Goal: Task Accomplishment & Management: Manage account settings

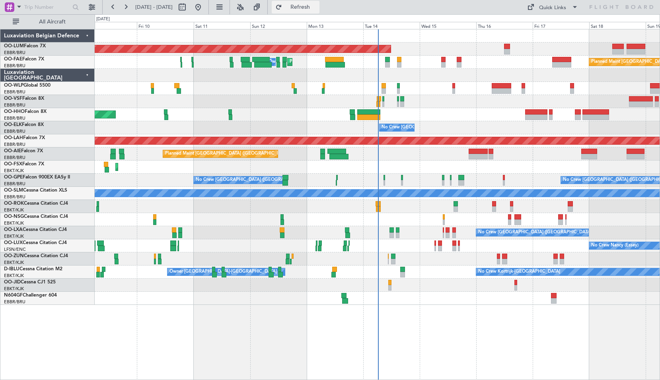
click at [317, 5] on span "Refresh" at bounding box center [299, 7] width 33 height 6
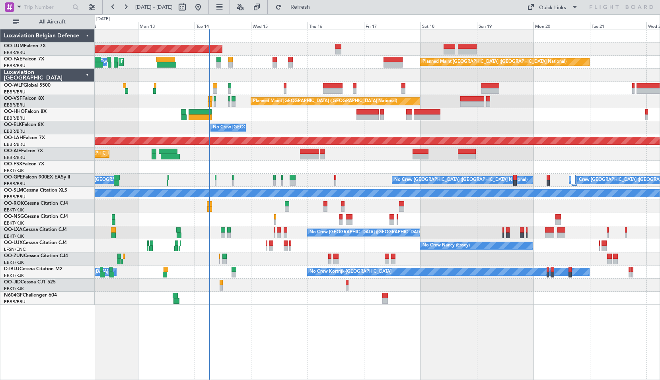
click at [324, 336] on div "AOG Maint [GEOGRAPHIC_DATA] Planned Maint [GEOGRAPHIC_DATA] ([GEOGRAPHIC_DATA])…" at bounding box center [377, 204] width 565 height 351
click at [306, 8] on button "Refresh" at bounding box center [296, 7] width 48 height 13
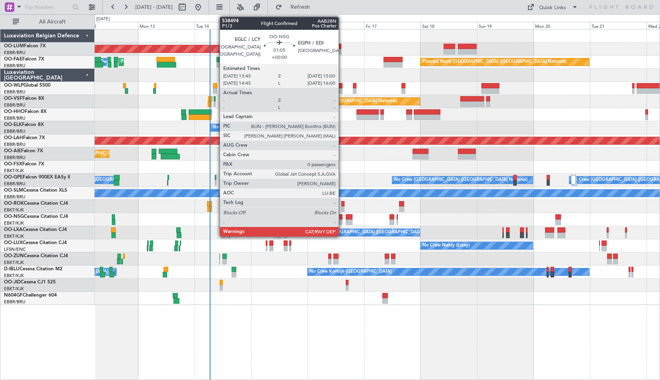
click at [342, 224] on div at bounding box center [340, 222] width 3 height 6
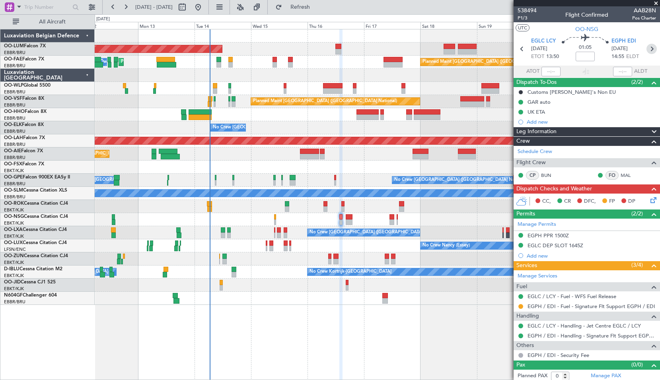
click at [646, 52] on icon at bounding box center [651, 49] width 10 height 10
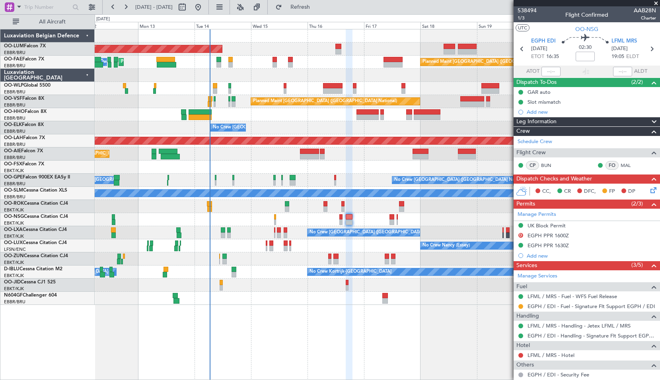
click at [437, 74] on div at bounding box center [377, 75] width 564 height 13
click at [437, 75] on div at bounding box center [377, 75] width 564 height 13
click at [654, 3] on span at bounding box center [656, 3] width 8 height 7
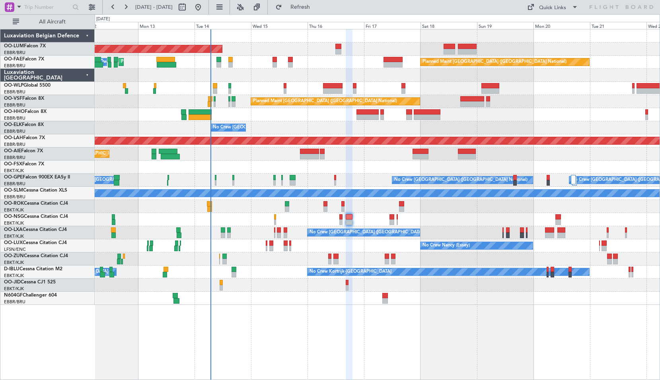
type input "0"
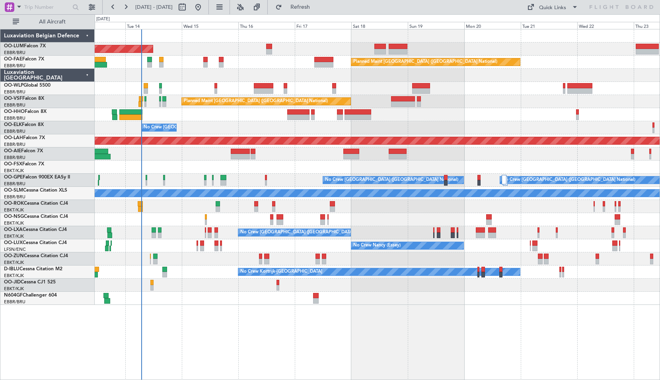
click at [454, 315] on div "AOG Maint [GEOGRAPHIC_DATA] Planned Maint [GEOGRAPHIC_DATA] ([GEOGRAPHIC_DATA])…" at bounding box center [377, 204] width 565 height 351
click at [277, 333] on div "AOG Maint [GEOGRAPHIC_DATA] Planned Maint [GEOGRAPHIC_DATA] ([GEOGRAPHIC_DATA])…" at bounding box center [377, 204] width 565 height 351
click at [204, 121] on div at bounding box center [377, 114] width 564 height 13
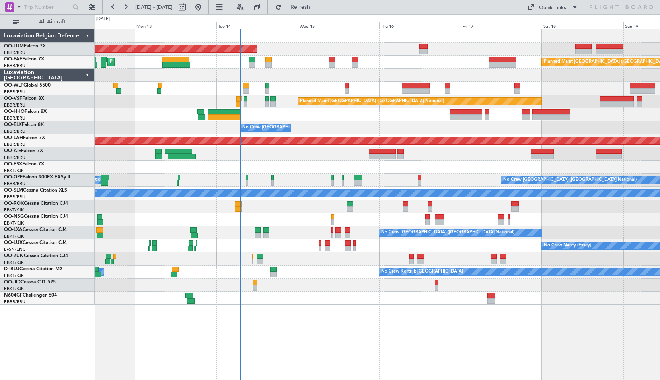
click at [330, 120] on div at bounding box center [377, 114] width 564 height 13
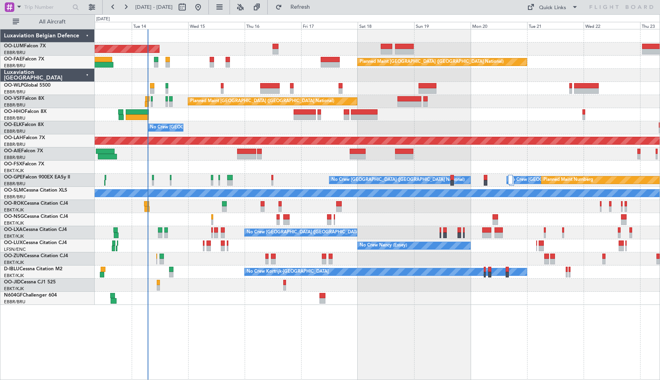
click at [382, 336] on div "AOG Maint [GEOGRAPHIC_DATA] Planned Maint [GEOGRAPHIC_DATA] ([GEOGRAPHIC_DATA])…" at bounding box center [377, 204] width 565 height 351
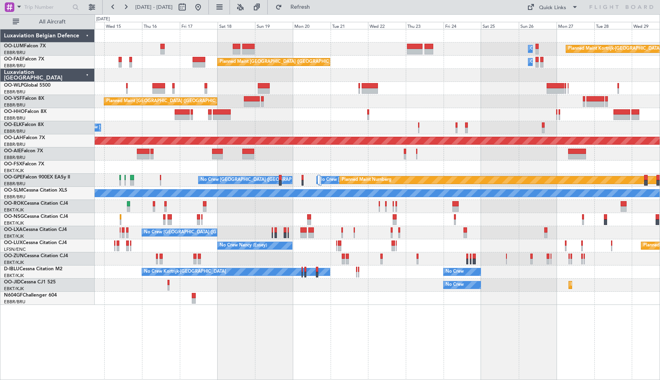
click at [363, 325] on div "Owner Melsbroek Air Base Planned Maint [GEOGRAPHIC_DATA]-[GEOGRAPHIC_DATA] AOG …" at bounding box center [377, 204] width 565 height 351
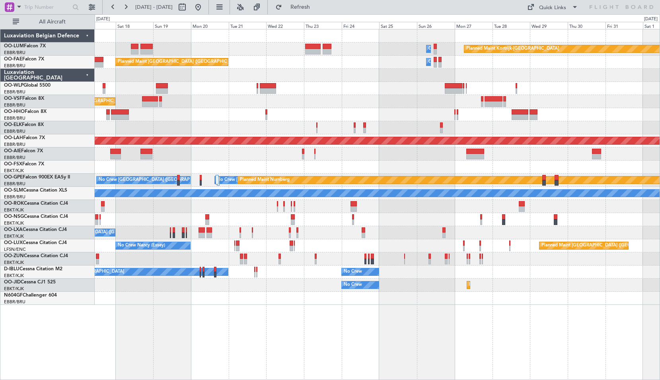
click at [456, 311] on div "Owner Melsbroek Air Base Planned Maint [GEOGRAPHIC_DATA]-[GEOGRAPHIC_DATA] AOG …" at bounding box center [377, 204] width 565 height 351
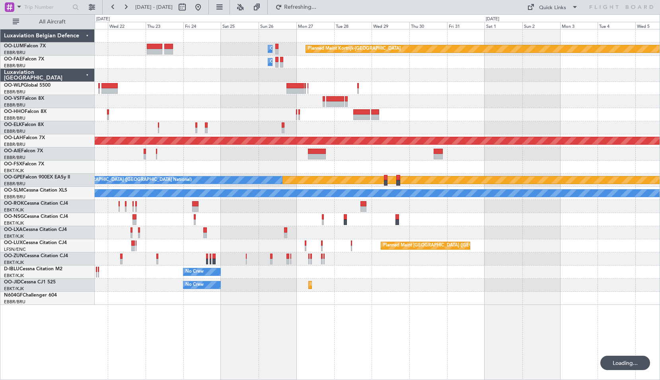
click at [410, 325] on div "Planned Maint Kortrijk-[GEOGRAPHIC_DATA] Owner [GEOGRAPHIC_DATA] Owner [GEOGRAP…" at bounding box center [377, 204] width 565 height 351
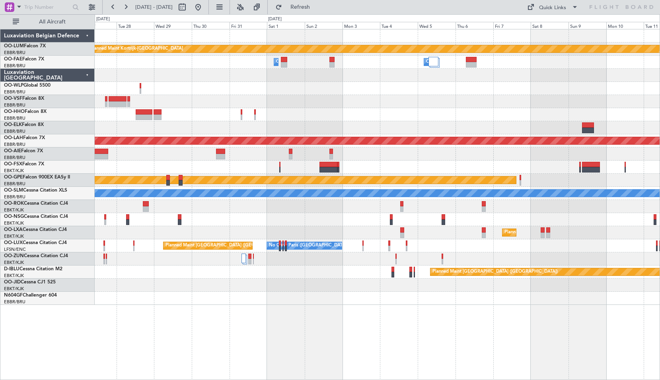
click at [382, 329] on div "Planned Maint Kortrijk-[GEOGRAPHIC_DATA] Owner [GEOGRAPHIC_DATA] Owner [GEOGRAP…" at bounding box center [377, 204] width 565 height 351
click at [253, 320] on div "Planned Maint Kortrijk-[GEOGRAPHIC_DATA] Owner [GEOGRAPHIC_DATA] Owner [GEOGRAP…" at bounding box center [377, 204] width 565 height 351
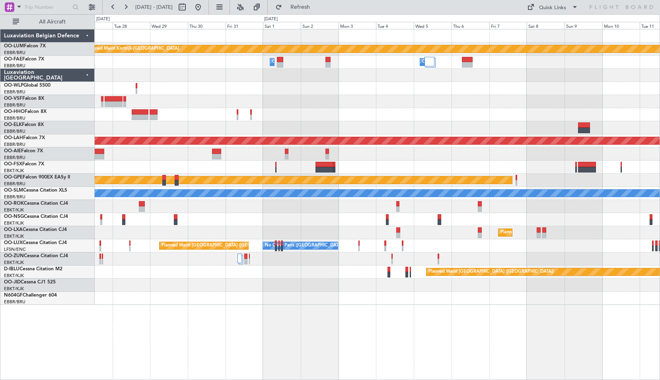
click at [609, 166] on div at bounding box center [377, 167] width 564 height 13
click at [472, 342] on div "Planned Maint Kortrijk-[GEOGRAPHIC_DATA] Owner [GEOGRAPHIC_DATA] Owner [GEOGRAP…" at bounding box center [377, 204] width 565 height 351
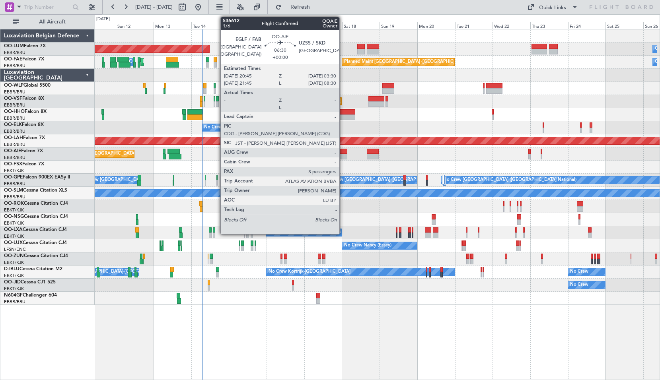
click at [343, 155] on div at bounding box center [341, 157] width 11 height 6
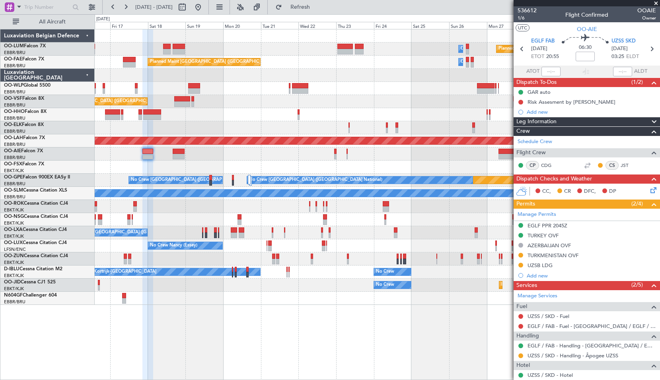
click at [246, 155] on div "Owner Melsbroek Air Base Planned Maint [GEOGRAPHIC_DATA]-[GEOGRAPHIC_DATA] AOG …" at bounding box center [377, 166] width 564 height 275
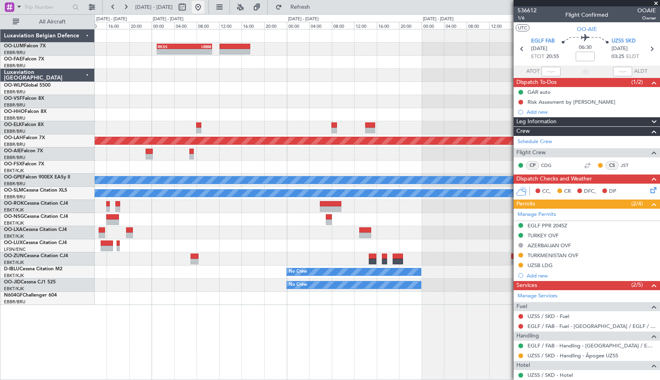
click at [204, 6] on button at bounding box center [198, 7] width 13 height 13
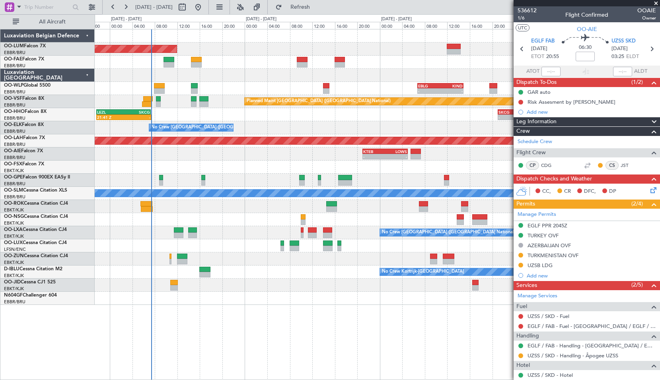
click at [220, 81] on div at bounding box center [377, 75] width 564 height 13
click at [250, 217] on div at bounding box center [377, 219] width 564 height 13
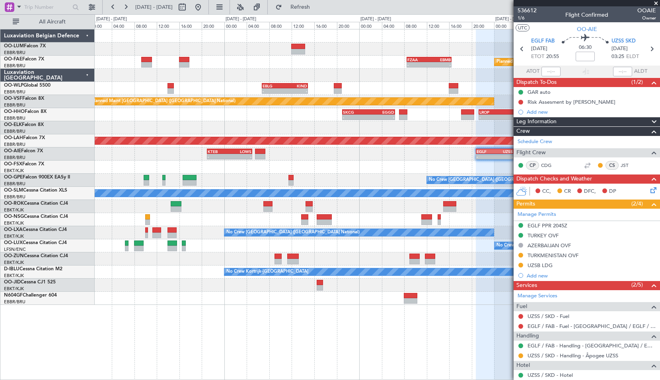
click at [200, 269] on div "- - UBBB 16:05 Z RKSS 23:55 Z AOG Maint [GEOGRAPHIC_DATA] Planned Maint [GEOGRA…" at bounding box center [377, 166] width 564 height 275
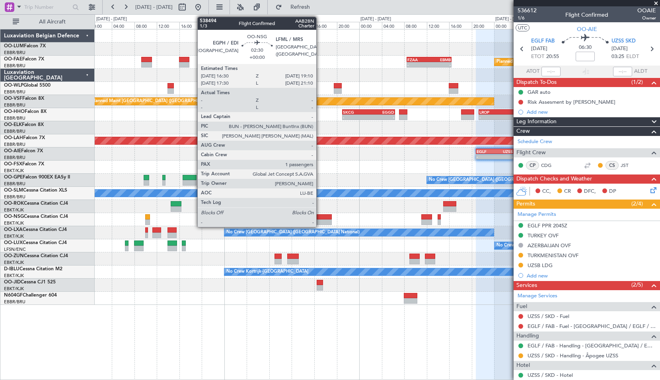
click at [320, 222] on div at bounding box center [323, 222] width 15 height 6
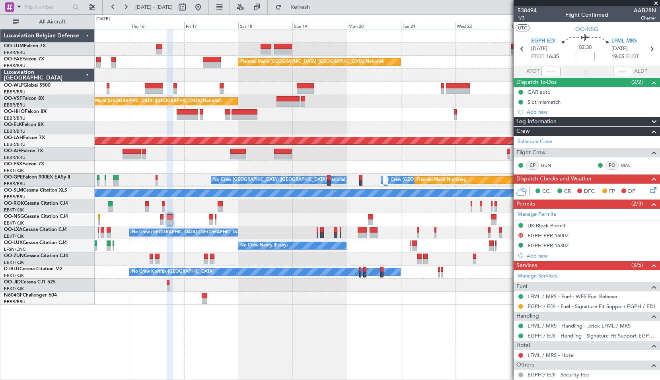
click at [247, 171] on div at bounding box center [377, 167] width 564 height 13
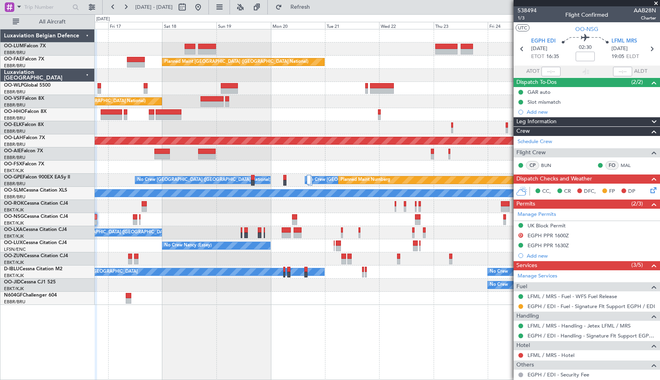
click at [301, 175] on div "No Crew [GEOGRAPHIC_DATA] ([GEOGRAPHIC_DATA] National) No Crew [GEOGRAPHIC_DATA…" at bounding box center [377, 180] width 564 height 13
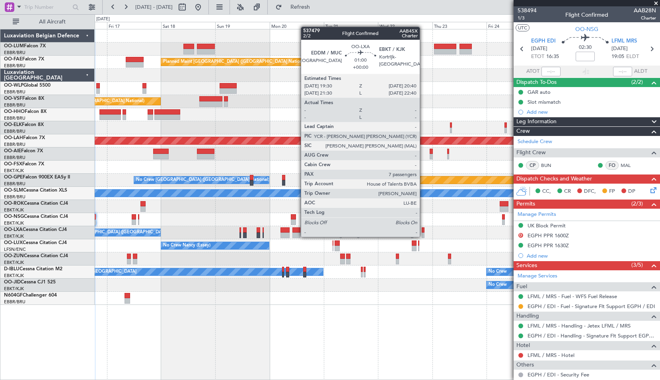
click at [423, 236] on div at bounding box center [422, 236] width 3 height 6
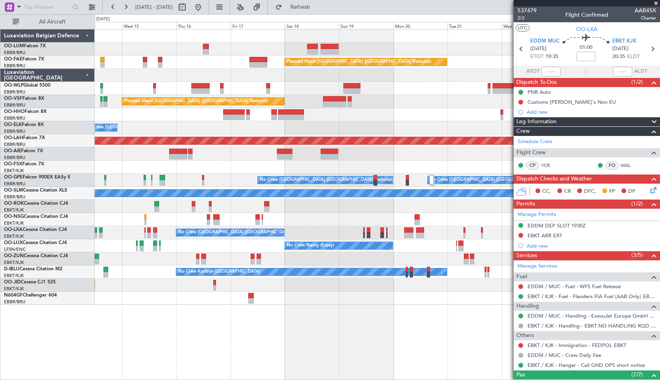
click at [392, 93] on div at bounding box center [377, 88] width 564 height 13
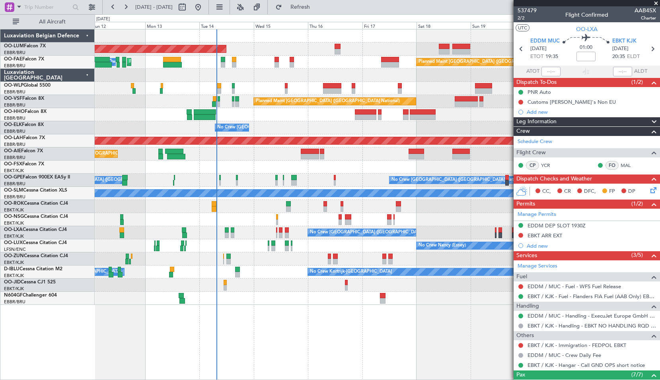
click at [285, 45] on div "AOG Maint [GEOGRAPHIC_DATA] Planned Maint [GEOGRAPHIC_DATA] ([GEOGRAPHIC_DATA])…" at bounding box center [377, 166] width 564 height 275
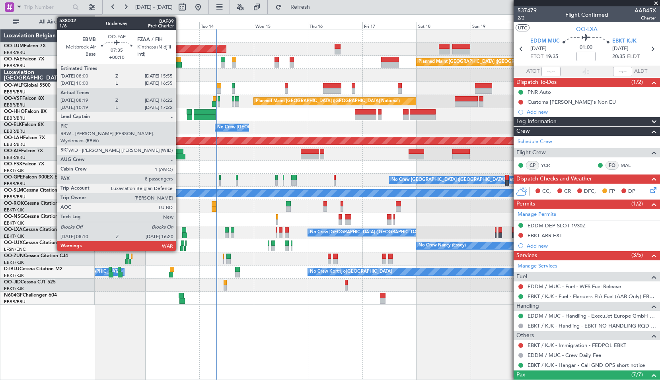
click at [179, 66] on div at bounding box center [172, 65] width 19 height 6
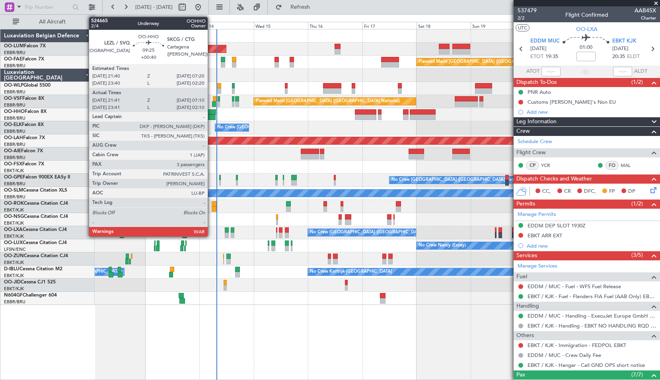
click at [210, 116] on div at bounding box center [204, 117] width 21 height 6
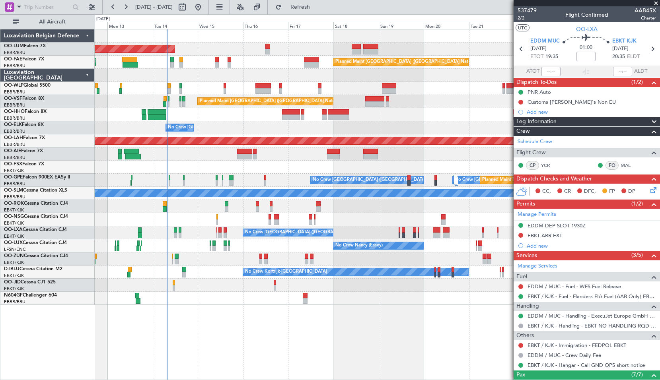
click at [287, 318] on div "AOG Maint [GEOGRAPHIC_DATA] Owner [GEOGRAPHIC_DATA] Planned Maint [GEOGRAPHIC_D…" at bounding box center [377, 204] width 565 height 351
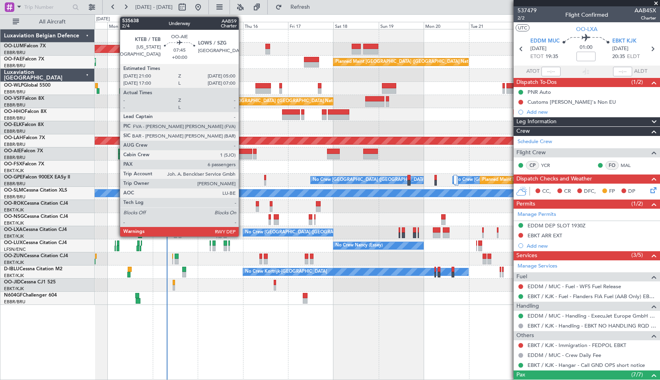
click at [242, 158] on div at bounding box center [244, 157] width 15 height 6
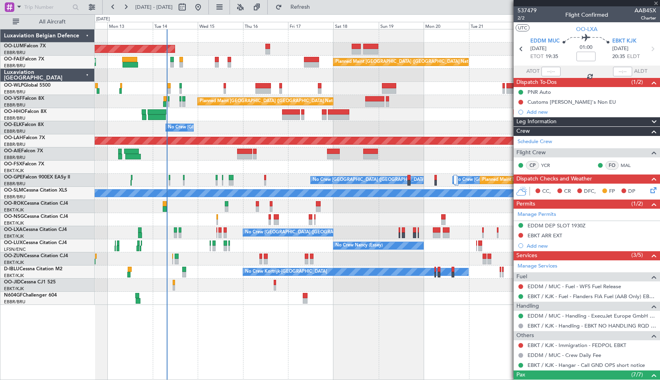
click at [296, 161] on div "Planned Maint Kortrijk-[GEOGRAPHIC_DATA]" at bounding box center [377, 167] width 564 height 13
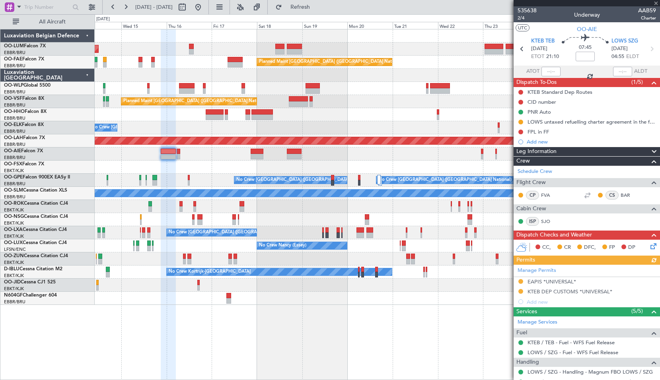
click at [358, 109] on div "AOG Maint [GEOGRAPHIC_DATA] Owner [GEOGRAPHIC_DATA] Planned Maint [GEOGRAPHIC_D…" at bounding box center [377, 166] width 564 height 275
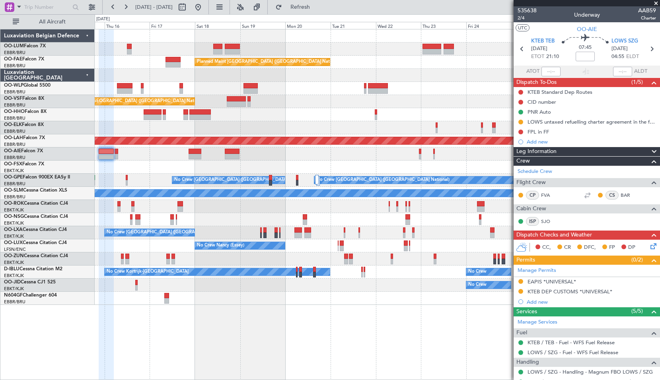
click at [279, 112] on div "Owner Melsbroek Air Base Planned Maint [GEOGRAPHIC_DATA]-[GEOGRAPHIC_DATA] AOG …" at bounding box center [377, 166] width 564 height 275
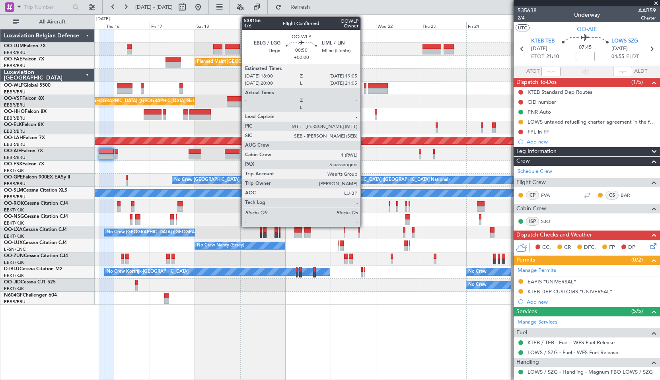
click at [364, 93] on div at bounding box center [365, 91] width 2 height 6
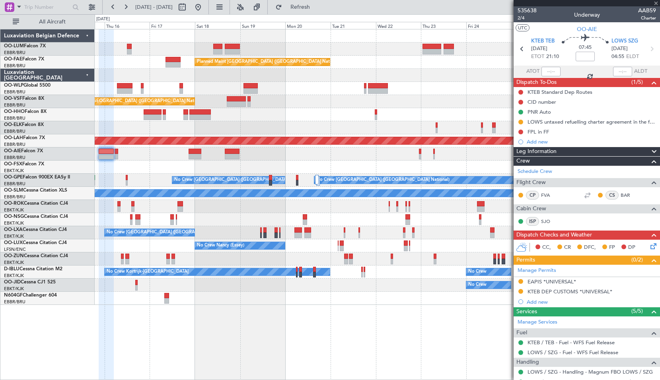
type input "5"
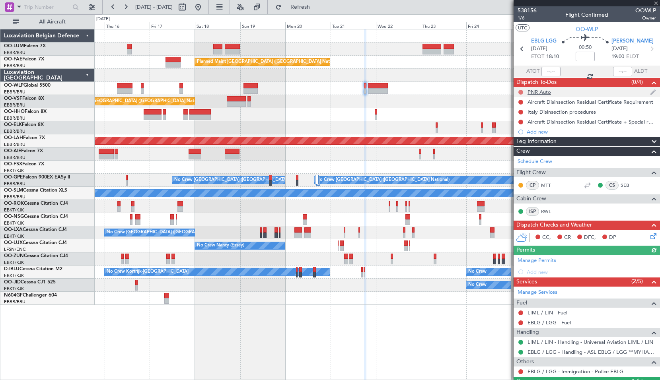
click at [521, 91] on button at bounding box center [520, 92] width 5 height 5
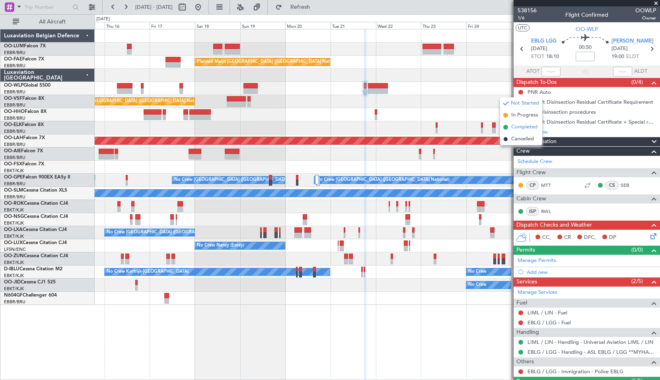
click at [525, 128] on span "Completed" at bounding box center [524, 127] width 26 height 8
click at [647, 50] on icon at bounding box center [651, 49] width 10 height 10
type input "+00:15"
type input "6"
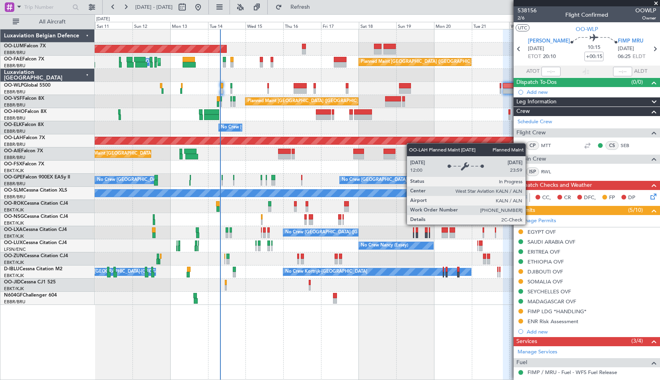
click at [411, 143] on div "AOG Maint Sibiu Owner Melsbroek Air Base Planned Maint Kortrijk-Wevelgem Planne…" at bounding box center [377, 166] width 564 height 275
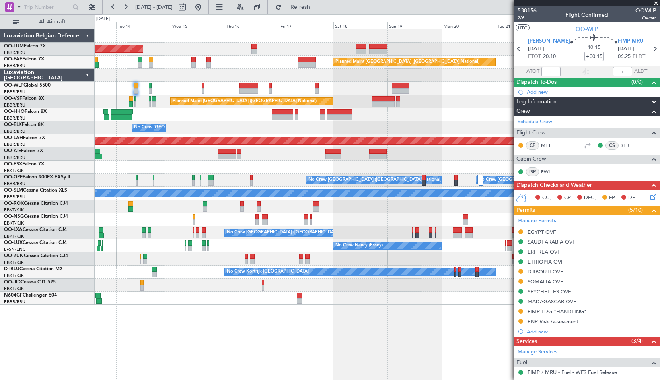
click at [270, 338] on div "AOG Maint Sibiu Owner Melsbroek Air Base Planned Maint Brussels (Brussels Natio…" at bounding box center [377, 204] width 565 height 351
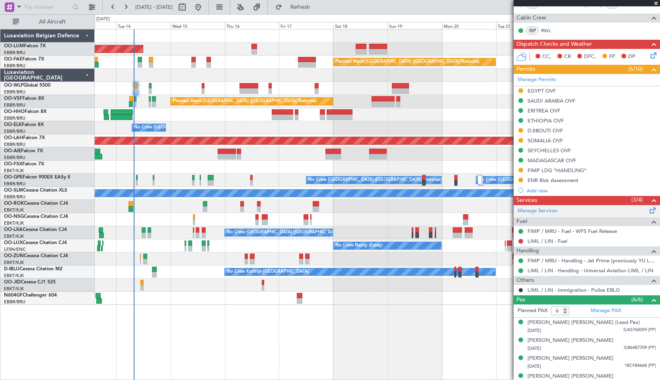
scroll to position [186, 0]
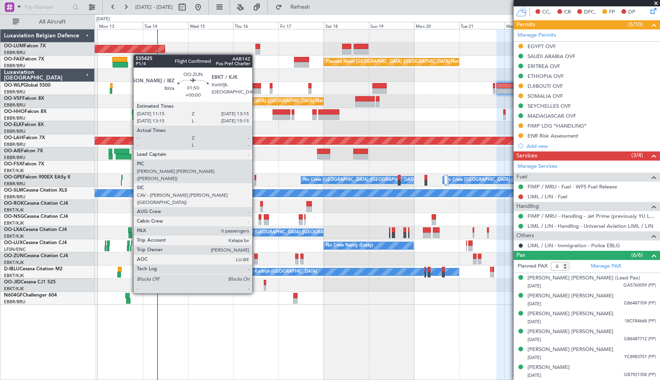
click at [256, 264] on div at bounding box center [256, 262] width 4 height 6
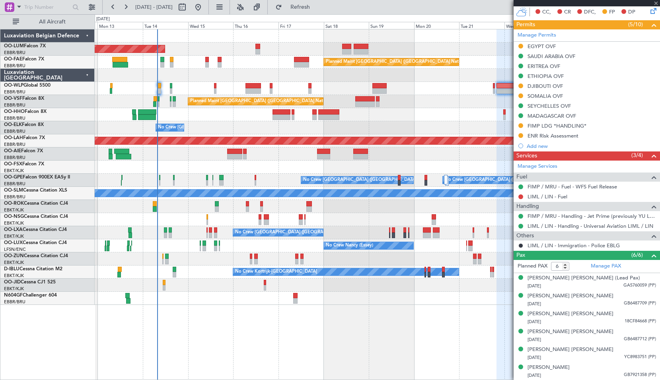
type input "0"
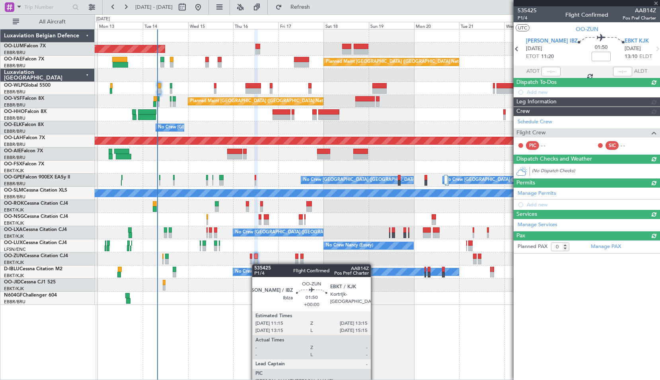
scroll to position [0, 0]
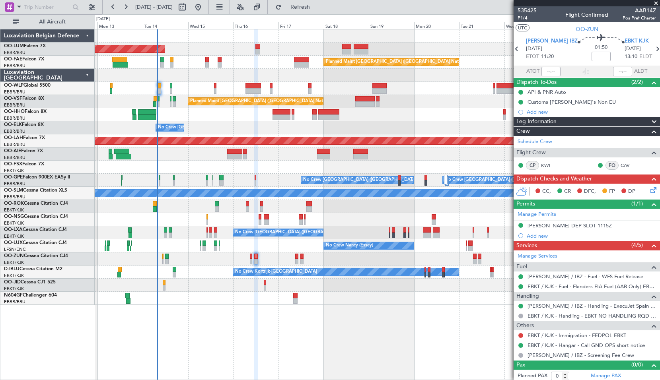
click at [657, 1] on span at bounding box center [656, 3] width 8 height 7
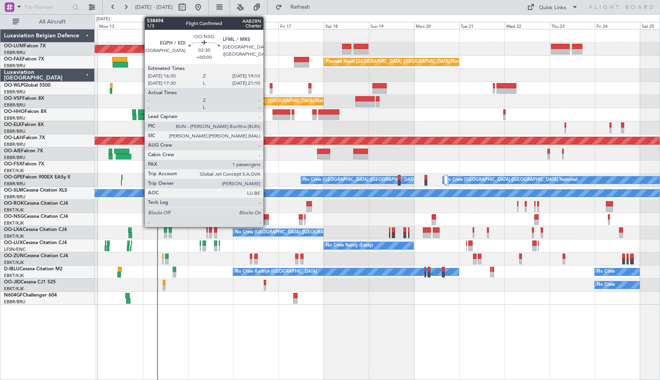
click at [267, 221] on div at bounding box center [266, 222] width 5 height 6
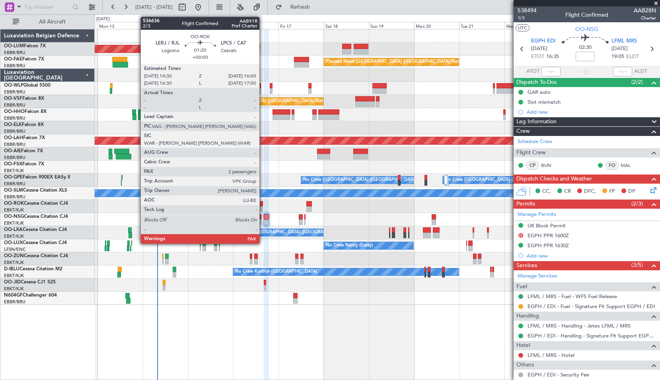
click at [262, 204] on div at bounding box center [261, 204] width 3 height 6
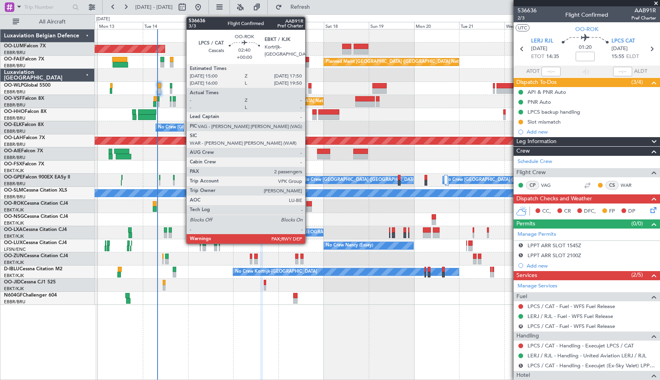
click at [308, 202] on div at bounding box center [309, 204] width 6 height 6
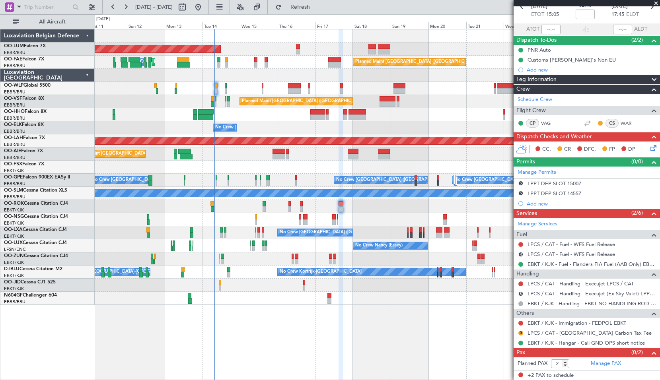
scroll to position [43, 0]
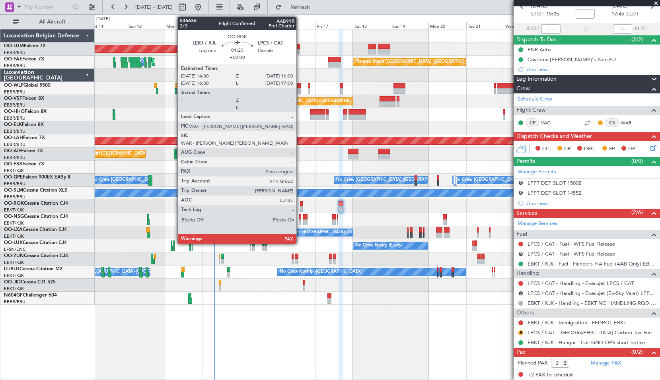
click at [300, 209] on div at bounding box center [301, 209] width 2 height 6
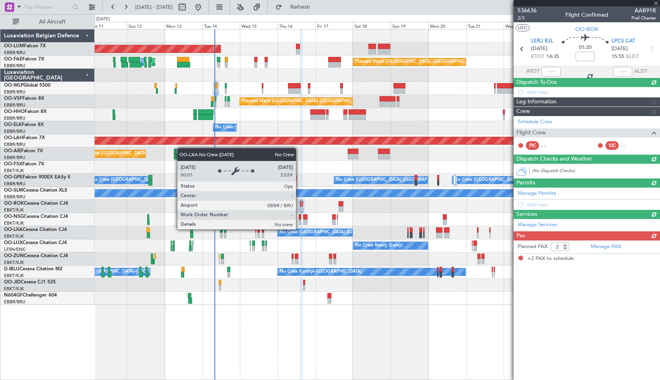
scroll to position [0, 0]
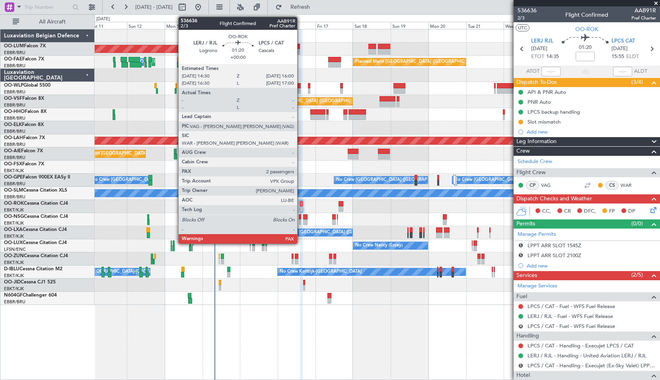
click at [301, 204] on div at bounding box center [301, 204] width 2 height 6
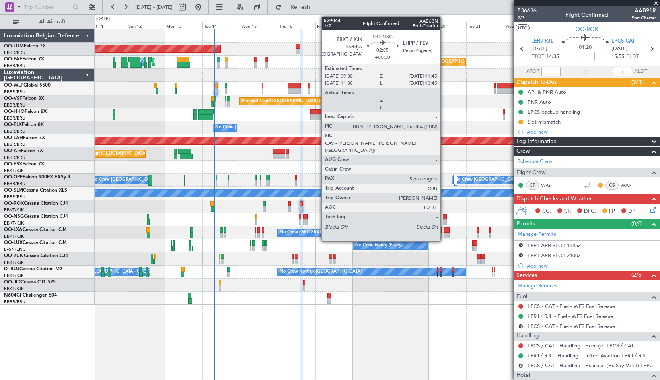
click at [444, 219] on div at bounding box center [444, 217] width 4 height 6
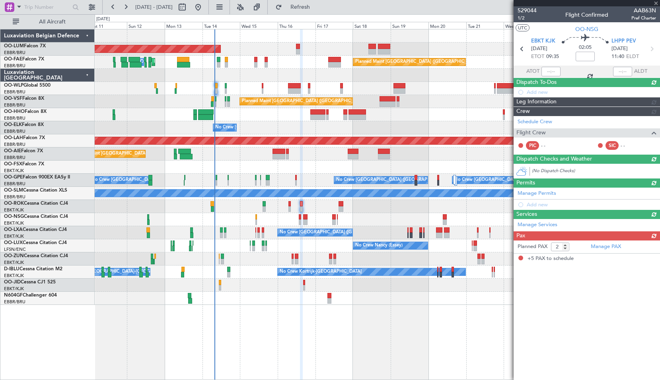
type input "5"
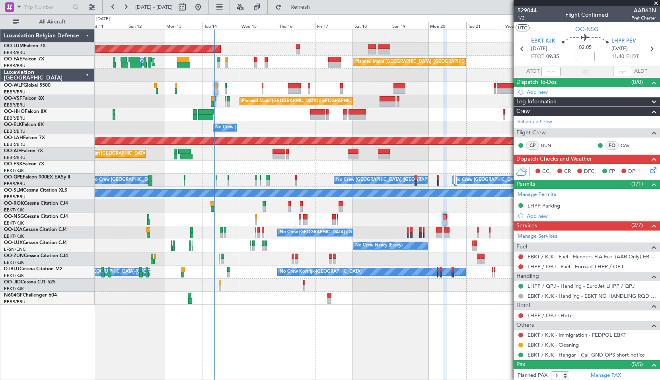
click at [408, 290] on div "No Crew Planned Maint Kortrijk-Wevelgem" at bounding box center [377, 285] width 564 height 13
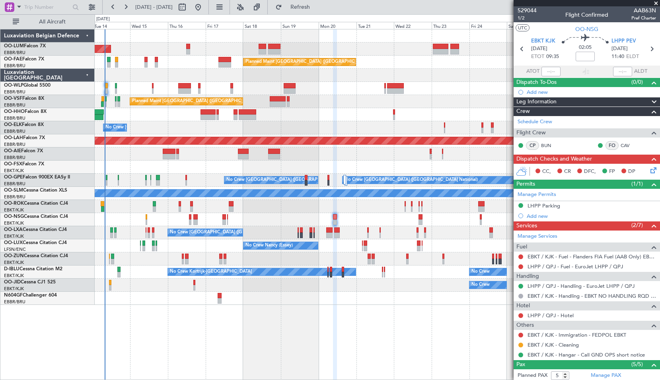
click at [334, 326] on div at bounding box center [335, 204] width 4 height 351
click at [319, 301] on div at bounding box center [377, 298] width 564 height 13
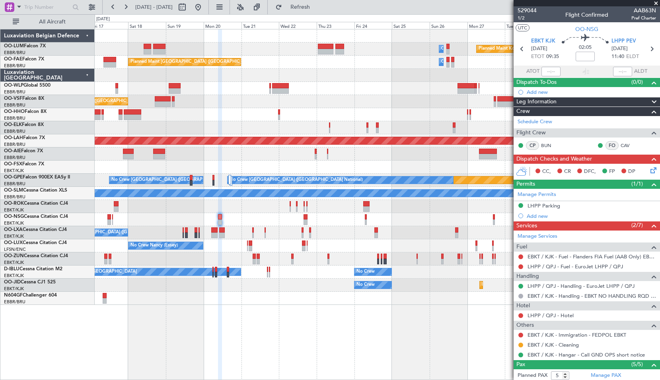
click at [332, 301] on div at bounding box center [377, 298] width 564 height 13
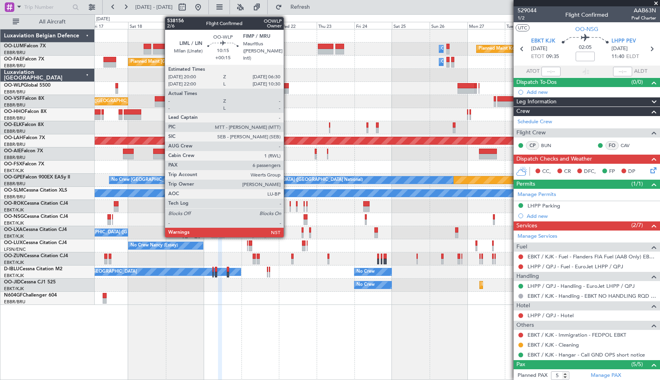
click at [287, 86] on div at bounding box center [280, 86] width 17 height 6
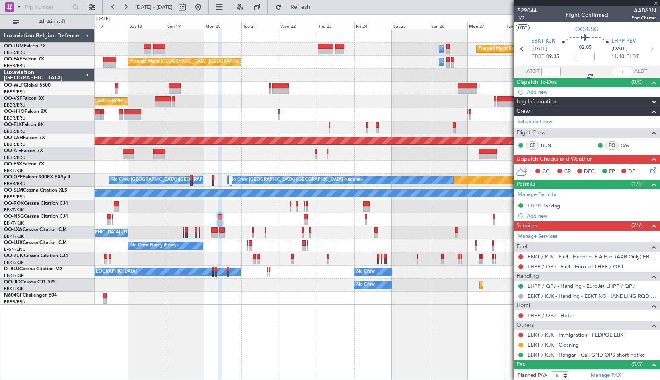
click at [351, 83] on div at bounding box center [377, 88] width 564 height 13
type input "+00:15"
type input "6"
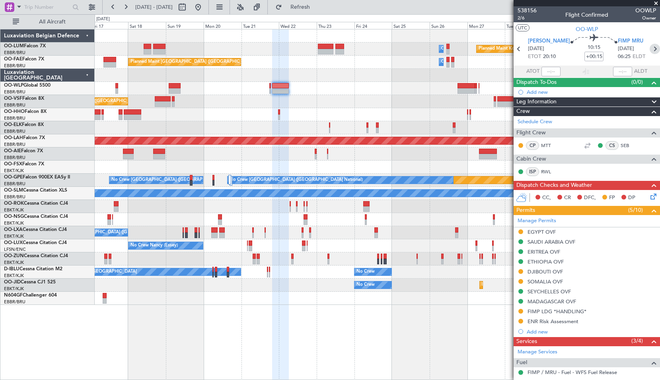
click at [649, 52] on icon at bounding box center [654, 49] width 10 height 10
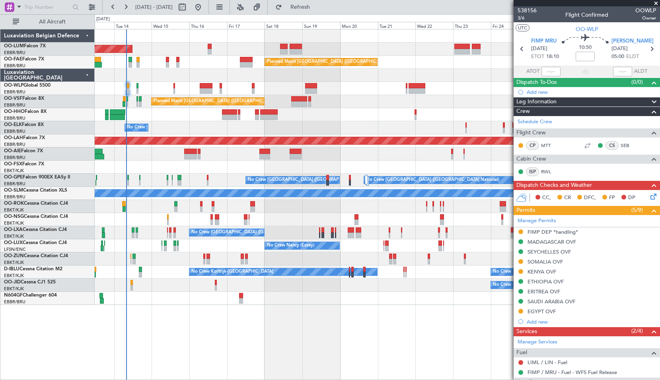
click at [365, 117] on div "Planned Maint Kortrijk-Wevelgem Owner Melsbroek Air Base AOG Maint Sibiu Owner …" at bounding box center [377, 166] width 564 height 275
click at [18, 7] on span at bounding box center [19, 7] width 10 height 10
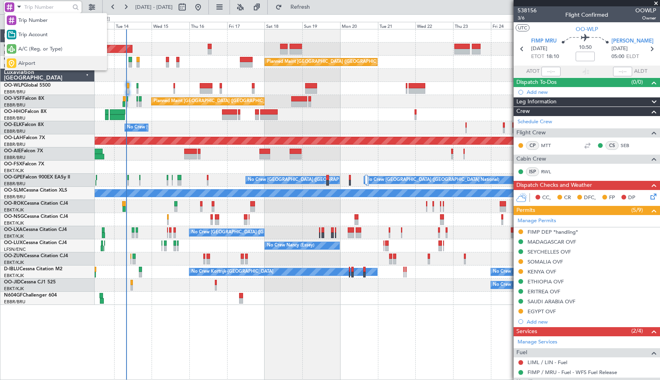
click at [30, 64] on span "Airport" at bounding box center [26, 64] width 17 height 8
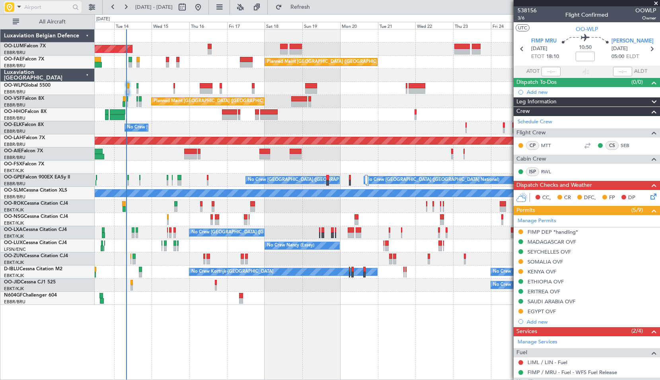
click at [11, 9] on div at bounding box center [10, 7] width 10 height 10
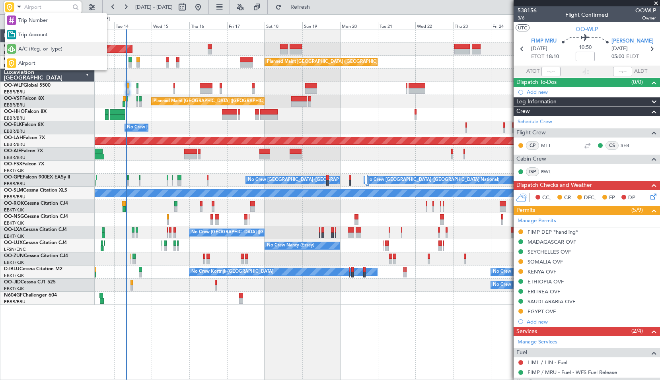
click at [33, 48] on span "A/C (Reg. or Type)" at bounding box center [40, 49] width 44 height 8
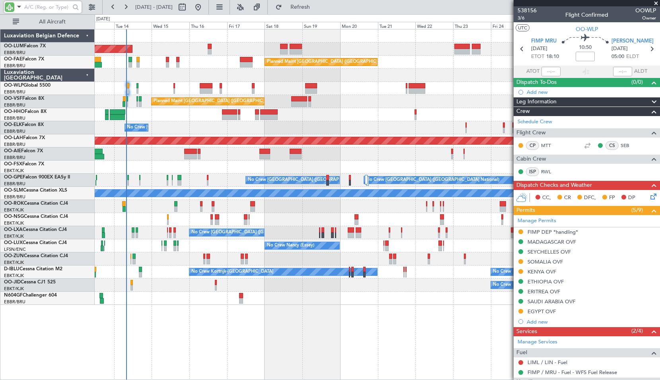
click at [31, 7] on input "text" at bounding box center [47, 7] width 46 height 12
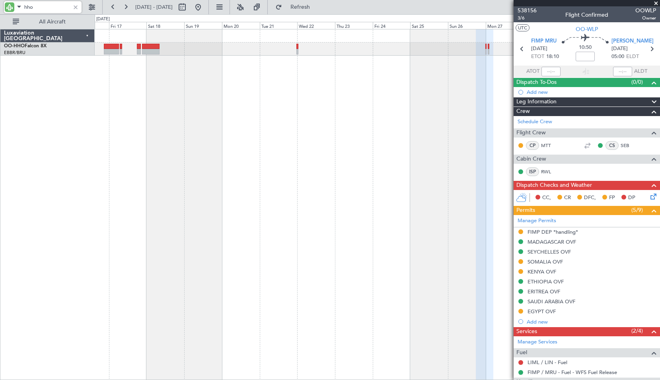
click at [251, 114] on div at bounding box center [377, 204] width 565 height 351
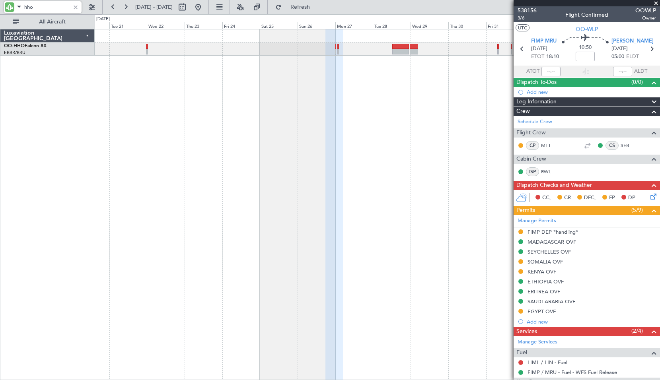
click at [324, 123] on div at bounding box center [377, 204] width 565 height 351
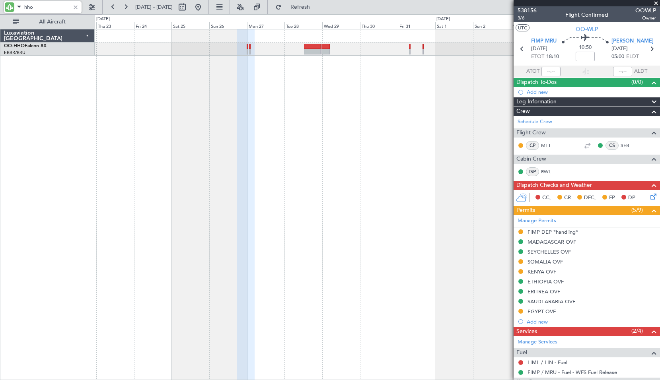
click at [215, 132] on div at bounding box center [377, 204] width 565 height 351
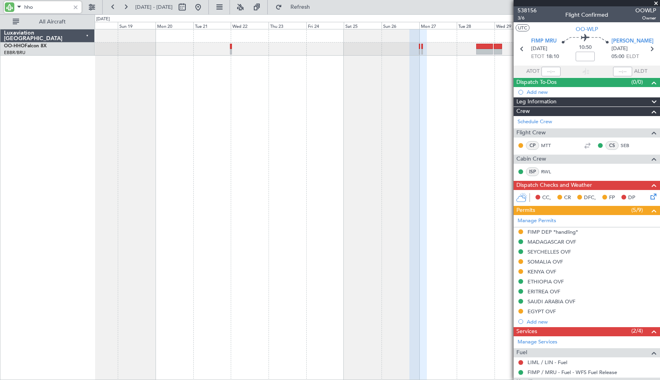
click at [381, 80] on div at bounding box center [377, 204] width 565 height 351
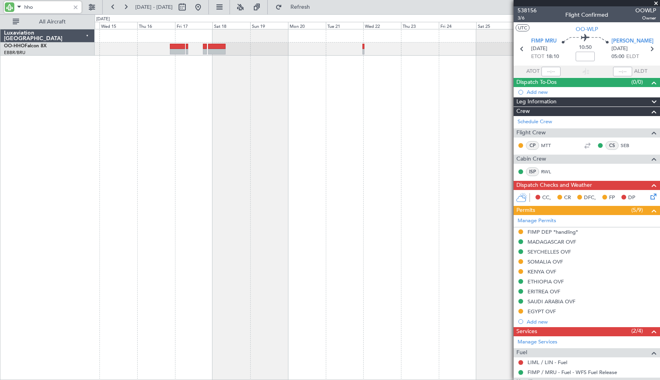
click at [327, 112] on div at bounding box center [377, 204] width 565 height 351
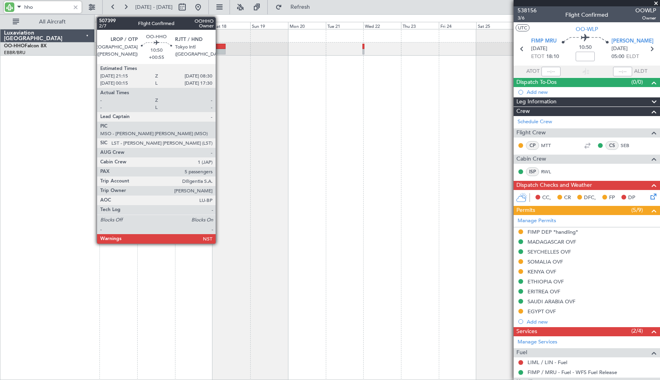
click at [219, 47] on div at bounding box center [217, 47] width 18 height 6
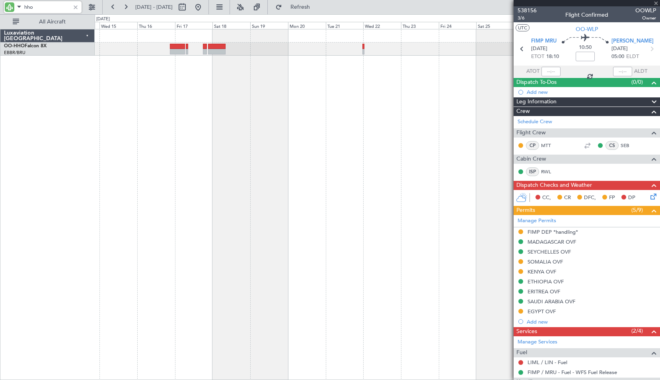
click at [258, 99] on div at bounding box center [377, 204] width 565 height 351
type input "hho"
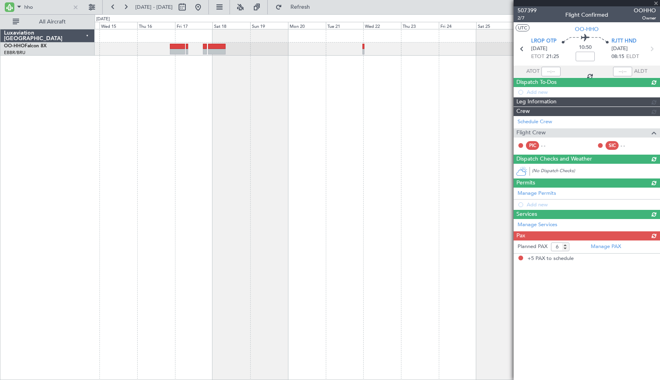
type input "+00:55"
type input "5"
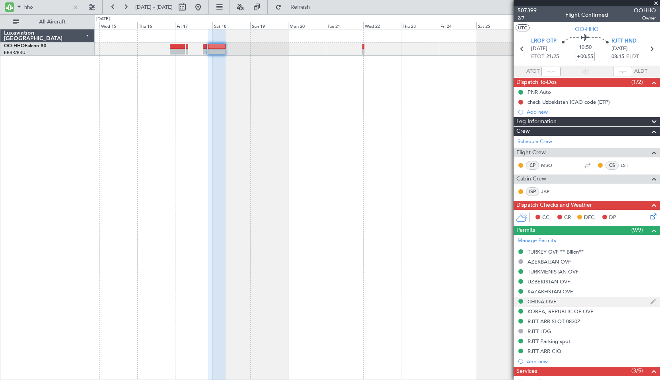
click at [555, 301] on div "CHINA OVF" at bounding box center [541, 301] width 29 height 7
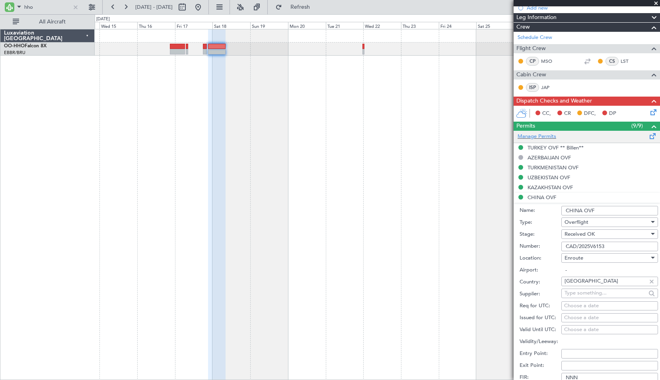
scroll to position [199, 0]
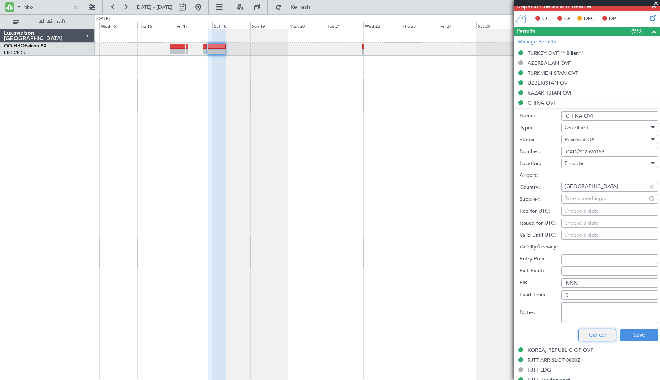
click at [603, 331] on button "Cancel" at bounding box center [597, 335] width 38 height 13
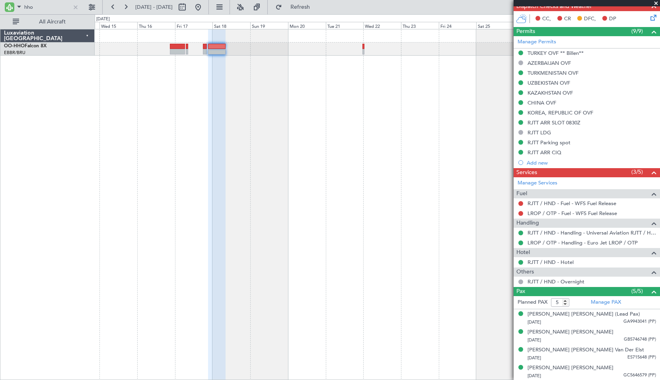
click at [390, 121] on div at bounding box center [377, 204] width 565 height 351
click at [244, 197] on div at bounding box center [377, 204] width 565 height 351
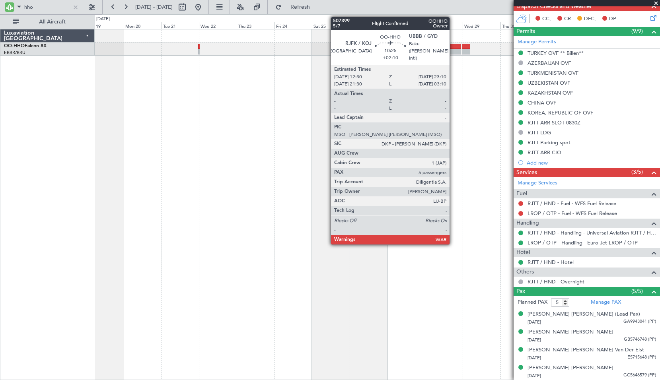
click at [453, 48] on div at bounding box center [452, 47] width 17 height 6
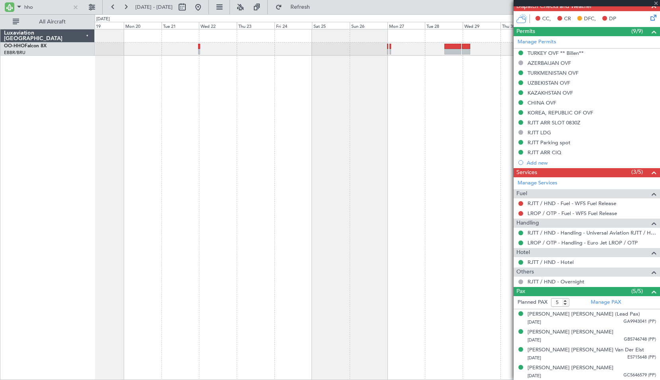
type input "+02:10"
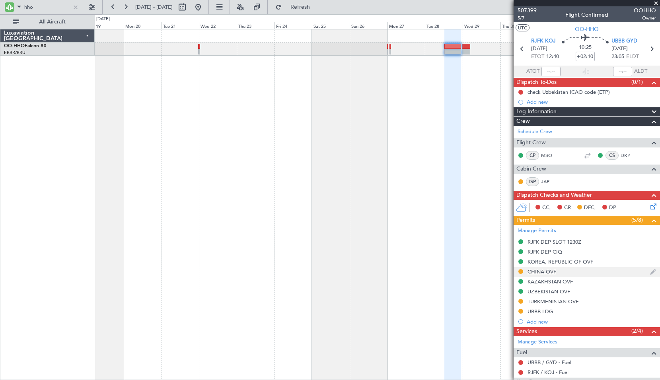
click at [533, 272] on div "CHINA OVF" at bounding box center [541, 271] width 29 height 7
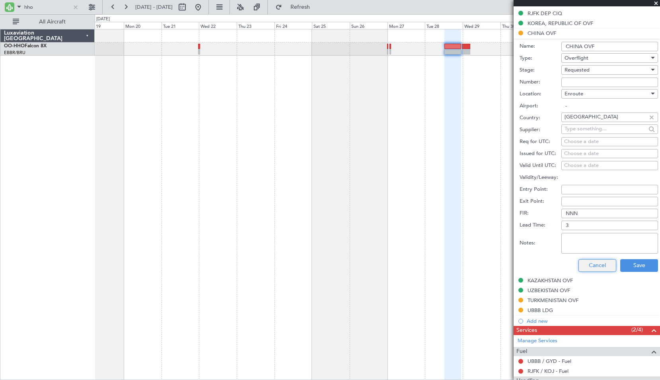
click at [600, 265] on button "Cancel" at bounding box center [597, 265] width 38 height 13
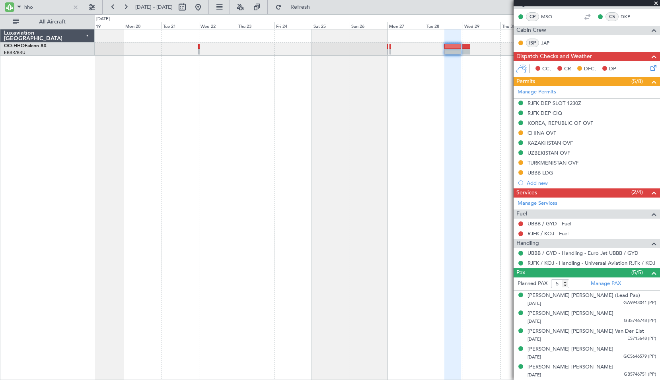
scroll to position [138, 0]
drag, startPoint x: 74, startPoint y: 8, endPoint x: 109, endPoint y: 72, distance: 72.7
click at [109, 72] on fb-flight-board "hho 19 Oct 2025 - 03 Nov 2025 Refresh Quick Links All Aircraft Luxaviation Belg…" at bounding box center [330, 193] width 660 height 374
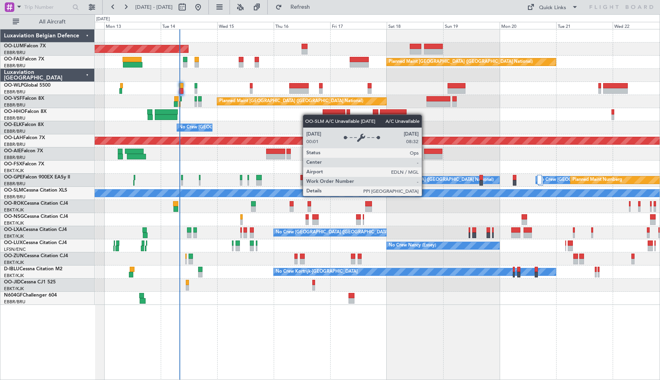
click at [222, 380] on html ":::: x 09 Oct 2025 - 19 Oct 2025 Refresh Quick Links All Aircraft AOG Maint Sib…" at bounding box center [330, 190] width 660 height 380
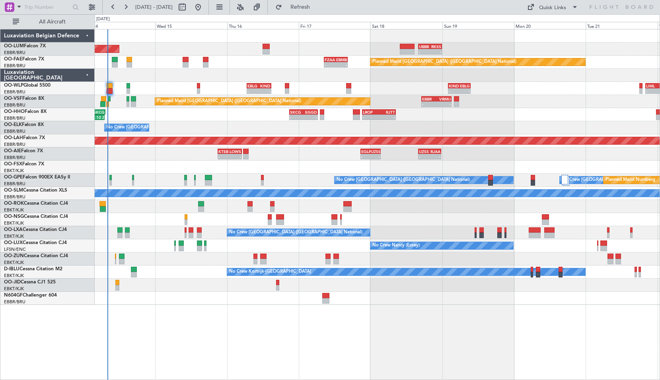
click at [355, 158] on div "AOG Maint Sibiu - - UBBB 16:05 Z RKSS 23:55 Z - - RKSS 01:00 Z UBBB 10:45 Z Pla…" at bounding box center [377, 166] width 564 height 275
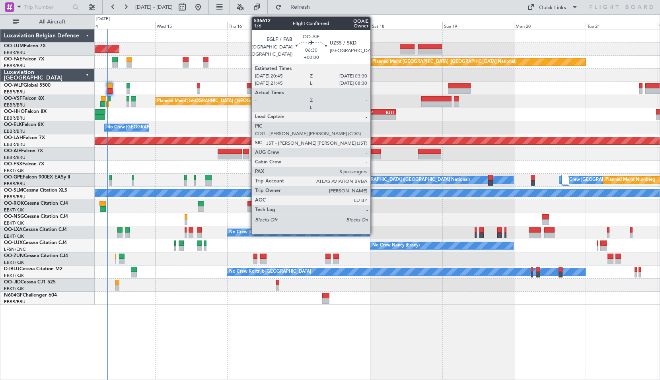
click at [374, 153] on div at bounding box center [370, 152] width 20 height 6
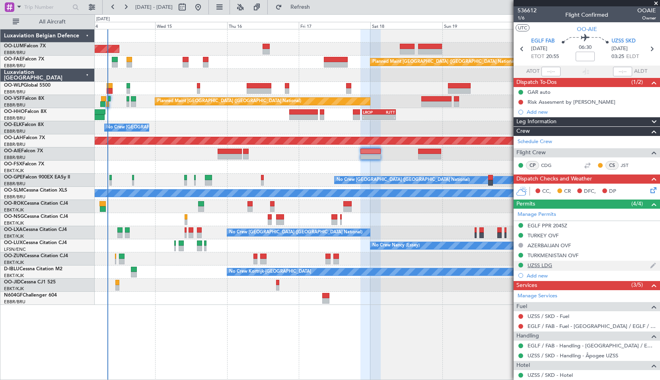
click at [537, 266] on div "UZSS LDG" at bounding box center [539, 265] width 25 height 7
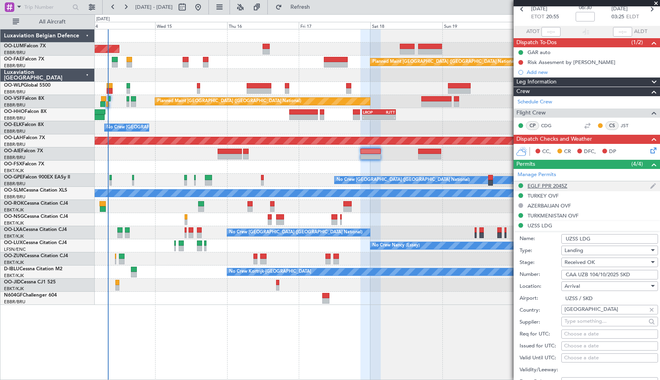
scroll to position [321, 0]
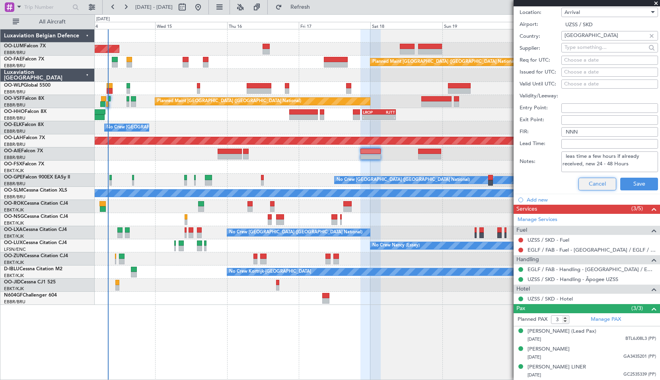
click at [589, 178] on button "Cancel" at bounding box center [597, 184] width 38 height 13
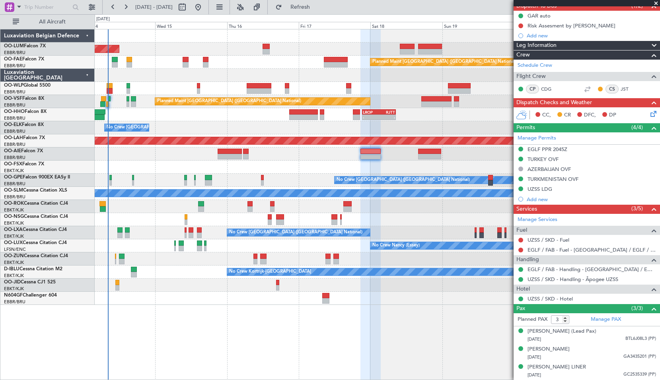
scroll to position [84, 0]
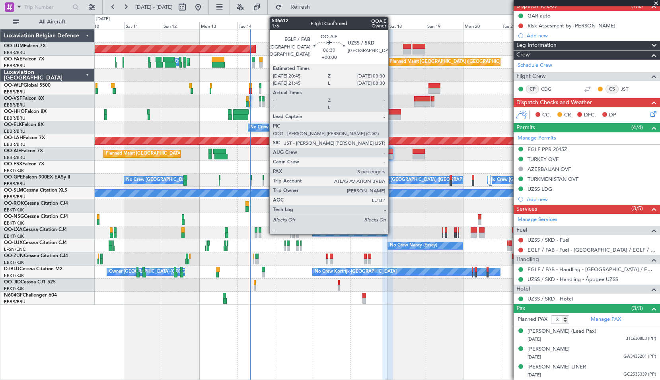
click at [392, 156] on div at bounding box center [387, 157] width 11 height 6
